Goal: Task Accomplishment & Management: Manage account settings

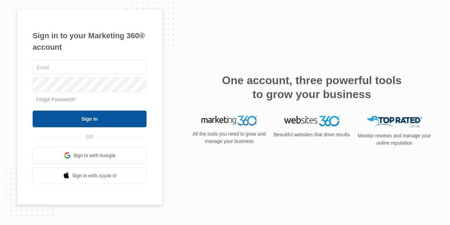
type input "armstrongmaryjane@gmail.com"
click at [83, 118] on input "Sign In" at bounding box center [90, 118] width 114 height 17
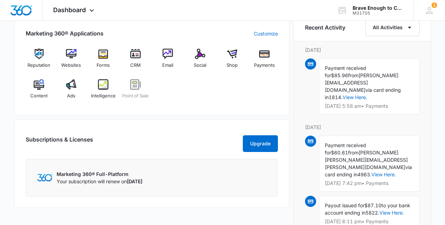
scroll to position [265, 0]
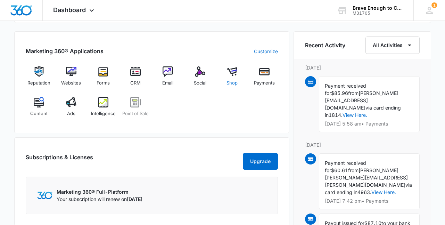
click at [229, 73] on img at bounding box center [232, 71] width 10 height 10
